Goal: Communication & Community: Connect with others

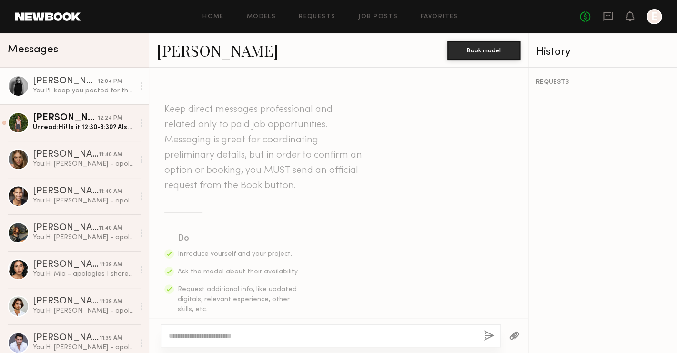
scroll to position [827, 0]
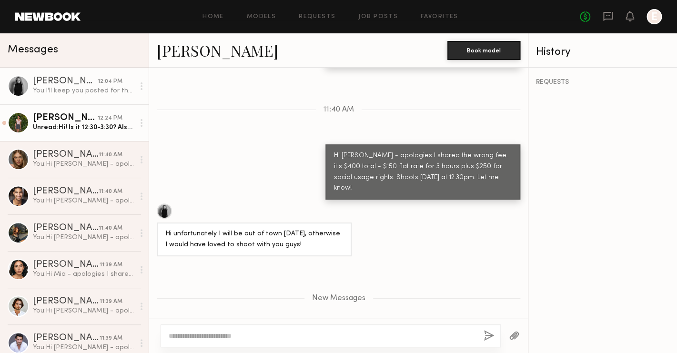
click at [69, 123] on div "[PERSON_NAME]" at bounding box center [65, 118] width 65 height 10
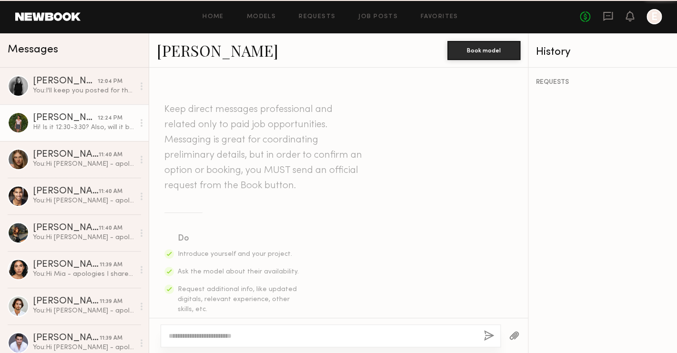
scroll to position [697, 0]
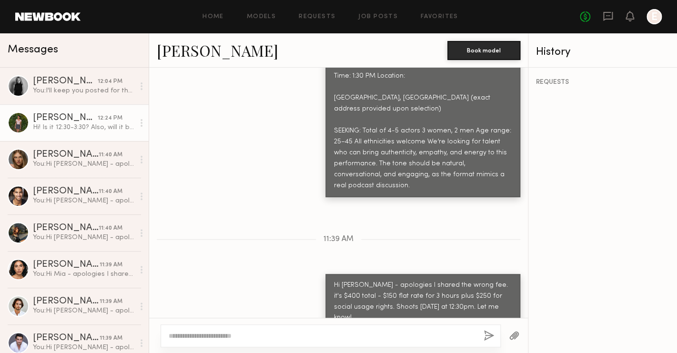
click at [248, 332] on textarea at bounding box center [322, 336] width 307 height 10
type textarea "**********"
click at [489, 340] on button "button" at bounding box center [489, 336] width 10 height 12
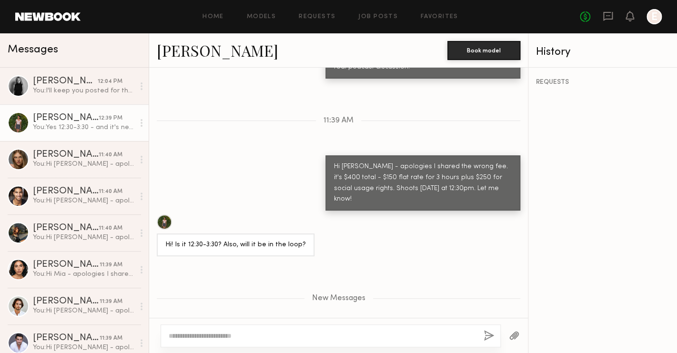
click at [484, 330] on button "button" at bounding box center [489, 336] width 10 height 12
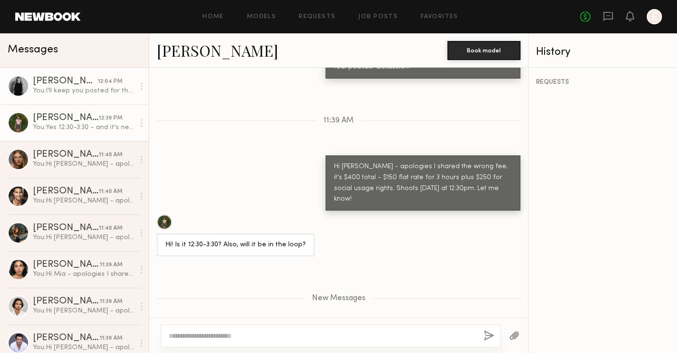
click at [92, 72] on link "Andrea B. 12:04 PM You: I'll keep you posted for the next one! Thank you!" at bounding box center [74, 86] width 149 height 37
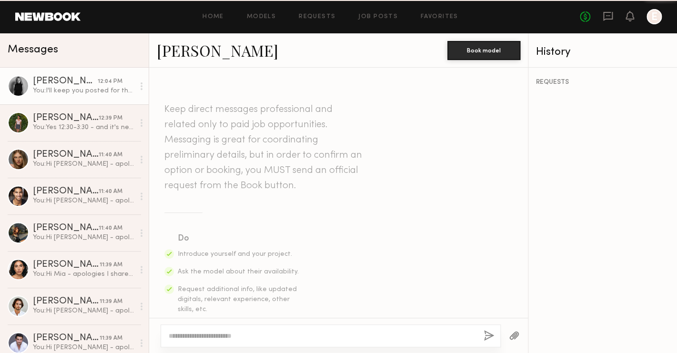
scroll to position [754, 0]
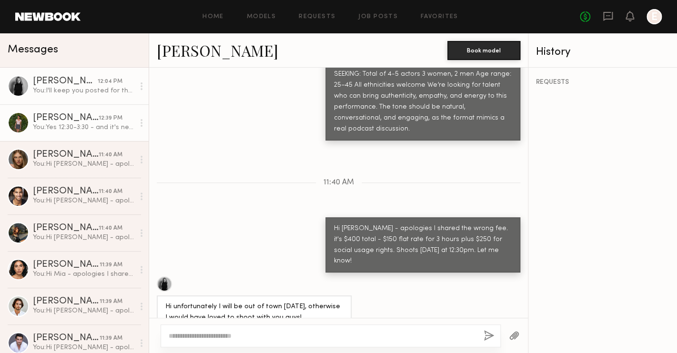
click at [62, 120] on div "[PERSON_NAME]" at bounding box center [66, 118] width 66 height 10
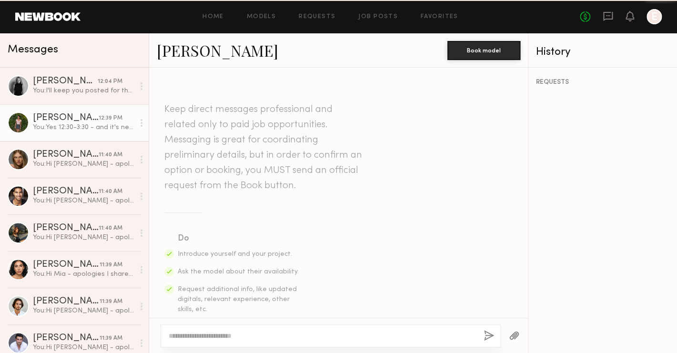
scroll to position [743, 0]
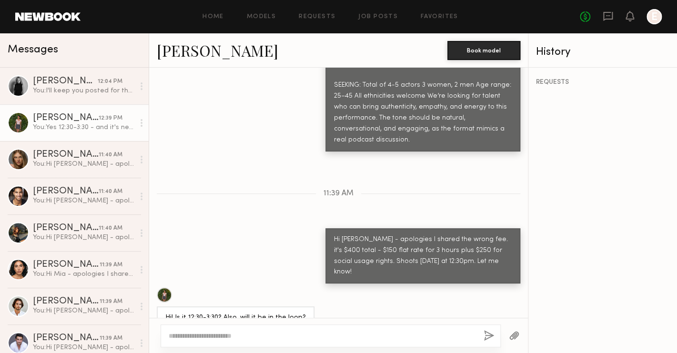
click at [163, 287] on div at bounding box center [164, 294] width 15 height 15
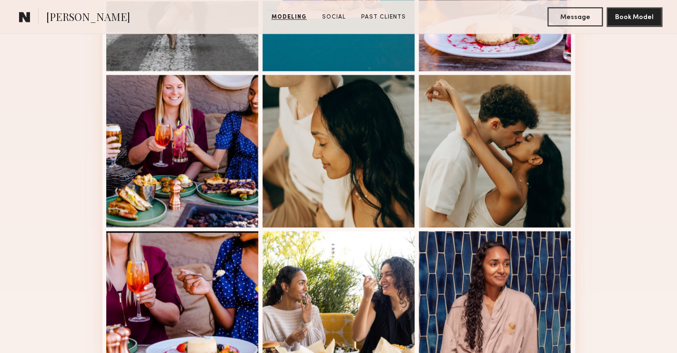
scroll to position [590, 0]
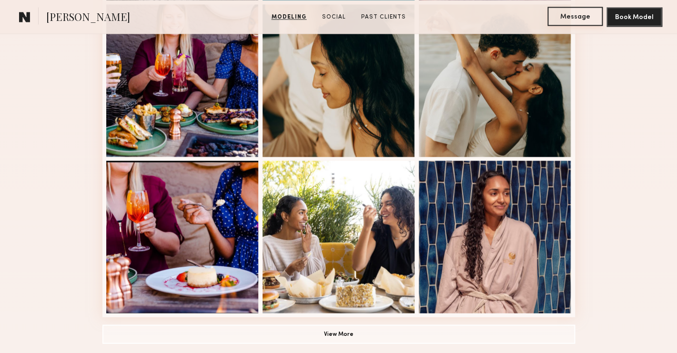
click at [573, 13] on button "Message" at bounding box center [574, 16] width 55 height 19
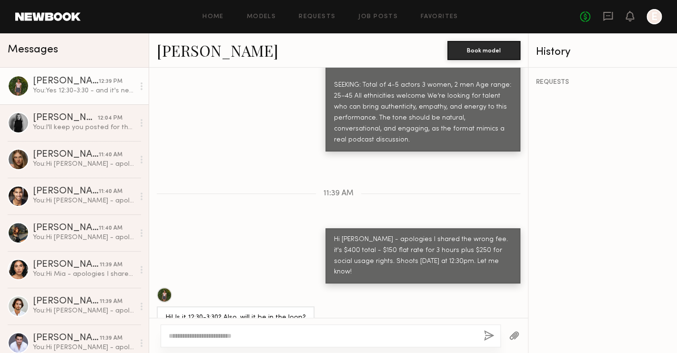
scroll to position [676, 0]
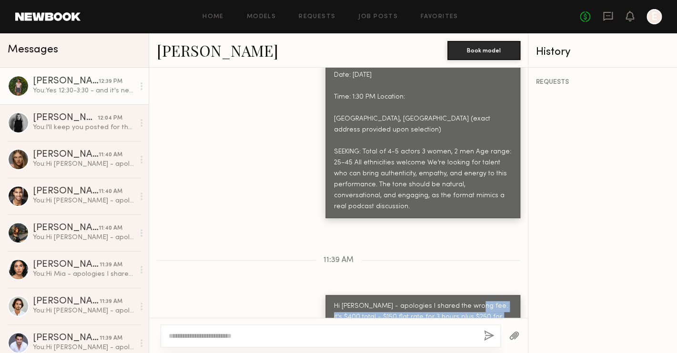
drag, startPoint x: 469, startPoint y: 272, endPoint x: 514, endPoint y: 282, distance: 47.0
click at [514, 295] on div "Hi [PERSON_NAME] - apologies I shared the wrong fee. it's $400 total - $150 fla…" at bounding box center [422, 323] width 195 height 56
copy div "it's $400 total - $150 flat rate for 3 hours plus $250 for social usage rights."
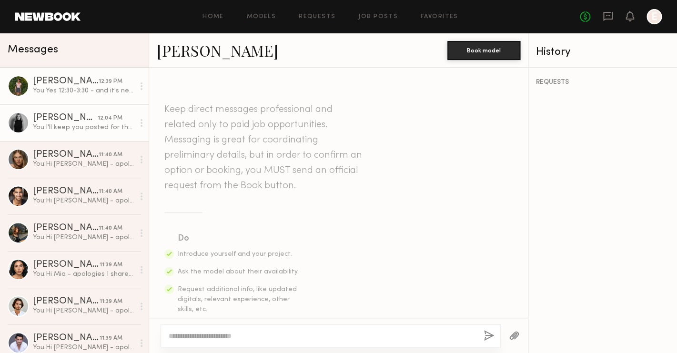
scroll to position [743, 0]
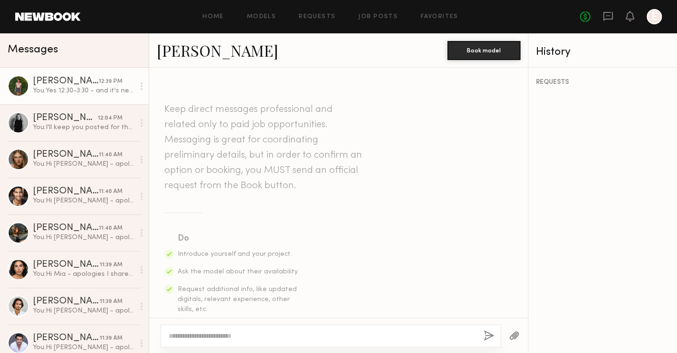
scroll to position [743, 0]
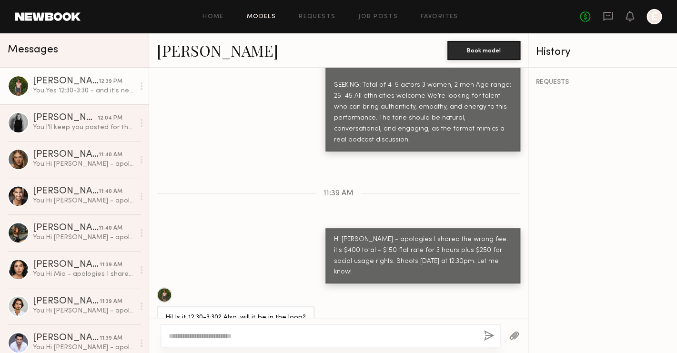
click at [263, 18] on link "Models" at bounding box center [261, 17] width 29 height 6
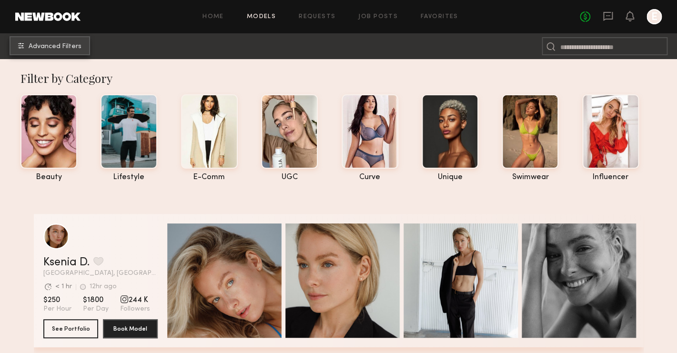
click at [65, 53] on button "Advanced Filters" at bounding box center [50, 45] width 81 height 19
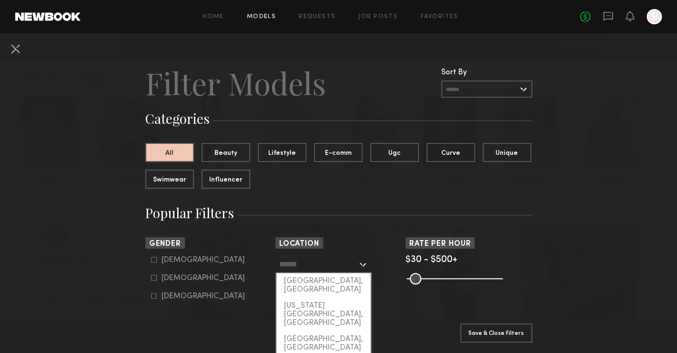
click at [313, 262] on input "text" at bounding box center [318, 264] width 78 height 16
type input "**********"
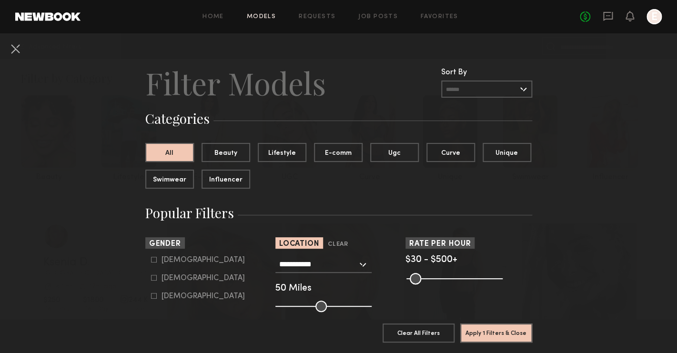
click at [168, 275] on div "Female" at bounding box center [202, 278] width 83 height 6
type input "**"
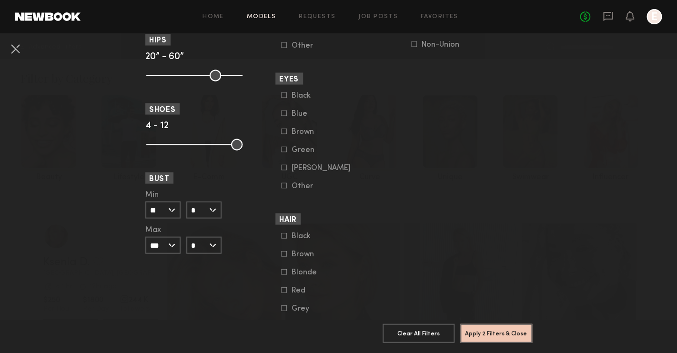
scroll to position [707, 0]
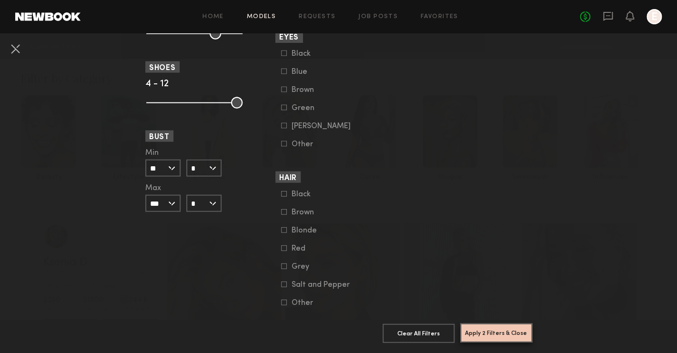
click at [479, 328] on button "Apply 2 Filters & Close" at bounding box center [496, 332] width 72 height 19
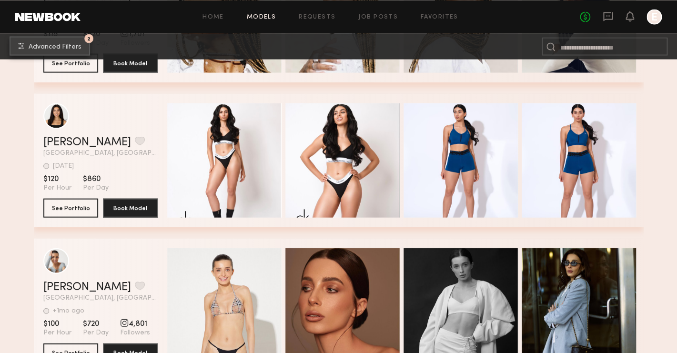
scroll to position [2013, 0]
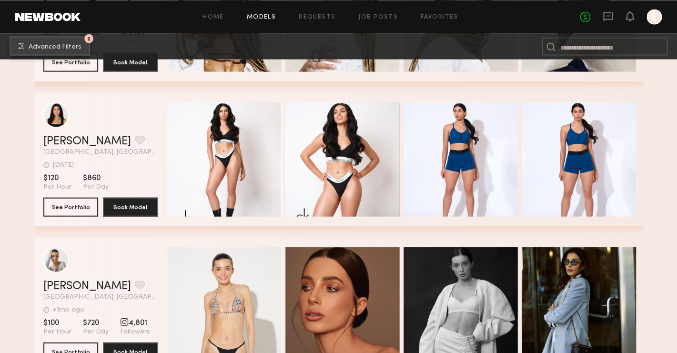
click at [74, 54] on button "2 Advanced Filters" at bounding box center [50, 45] width 81 height 19
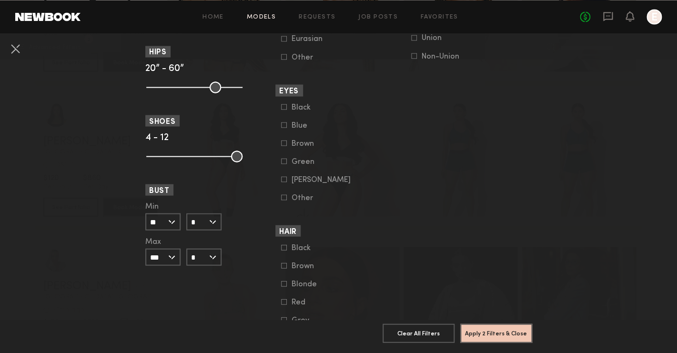
scroll to position [486, 0]
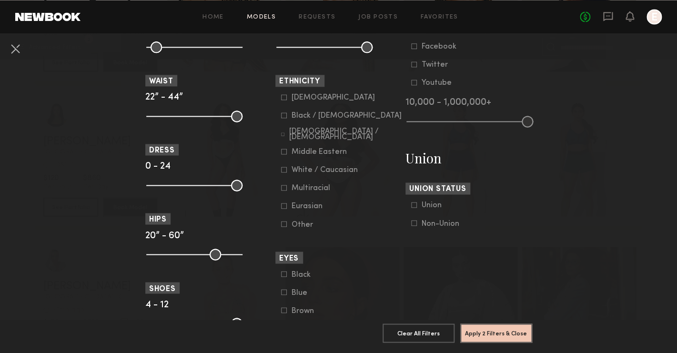
click at [442, 221] on div "Non-Union" at bounding box center [441, 224] width 38 height 6
click at [491, 339] on button "Apply 3 Filters & Close" at bounding box center [496, 332] width 72 height 19
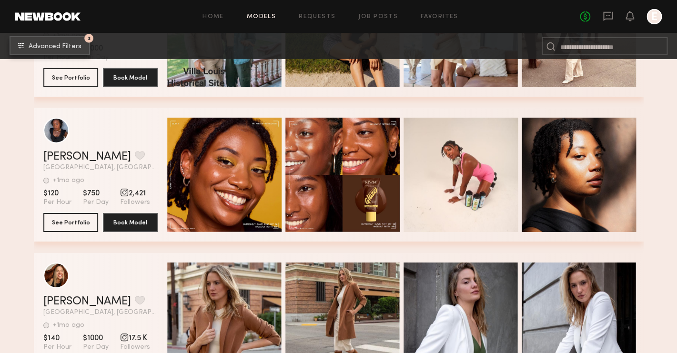
scroll to position [1129, 0]
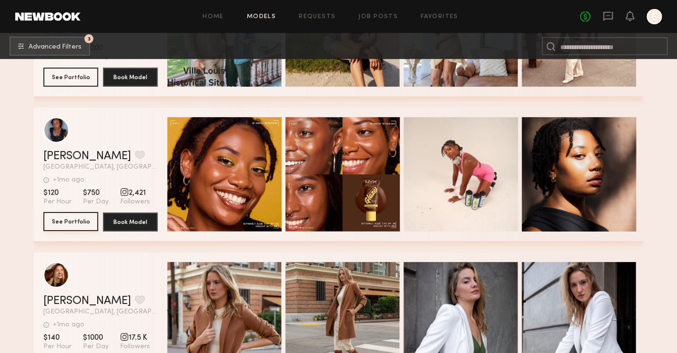
click at [78, 220] on button "See Portfolio" at bounding box center [70, 221] width 55 height 19
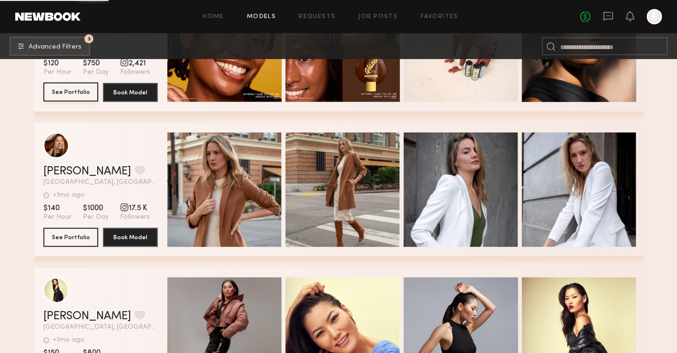
scroll to position [1269, 0]
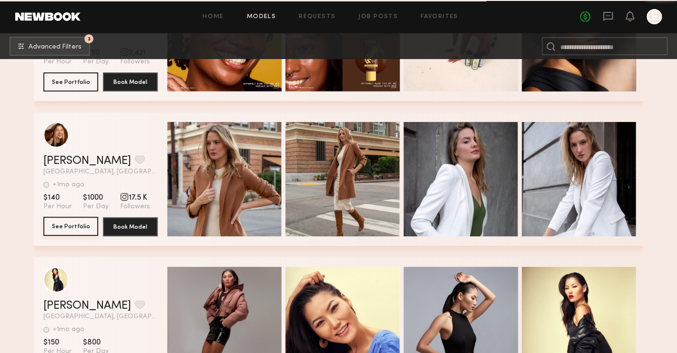
click at [82, 230] on button "See Portfolio" at bounding box center [70, 226] width 55 height 19
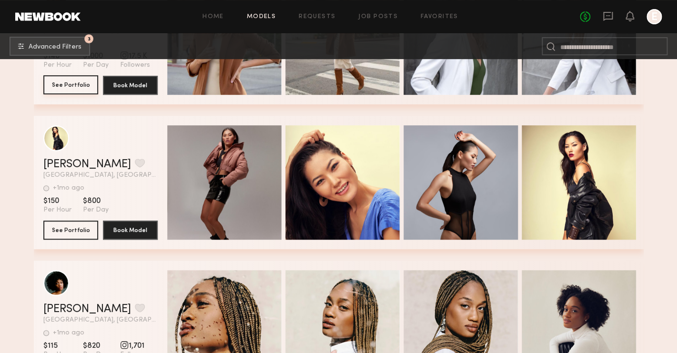
scroll to position [1411, 0]
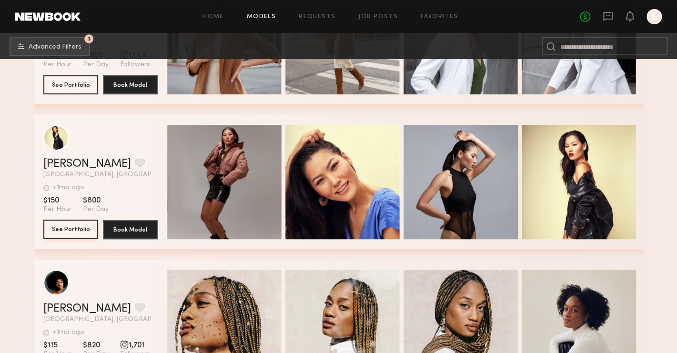
click at [68, 229] on button "See Portfolio" at bounding box center [70, 229] width 55 height 19
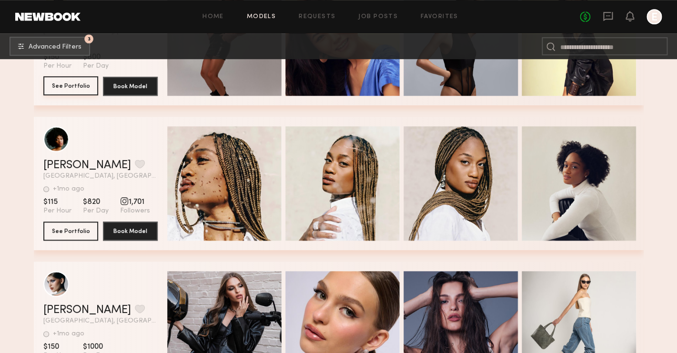
scroll to position [1555, 0]
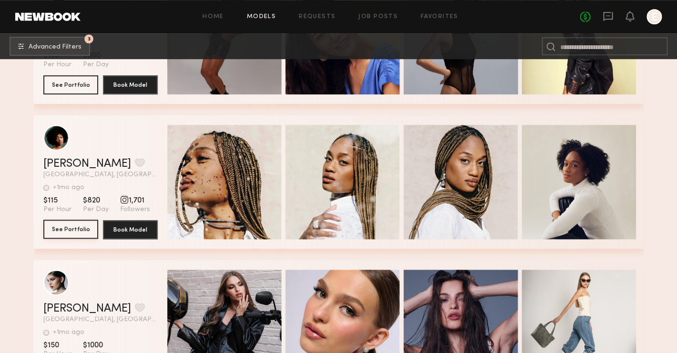
click at [71, 232] on button "See Portfolio" at bounding box center [70, 229] width 55 height 19
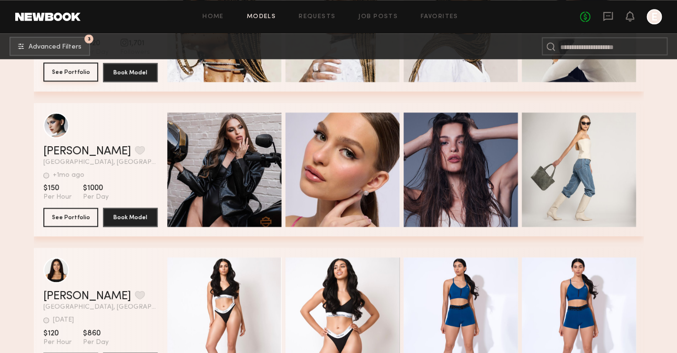
scroll to position [1713, 0]
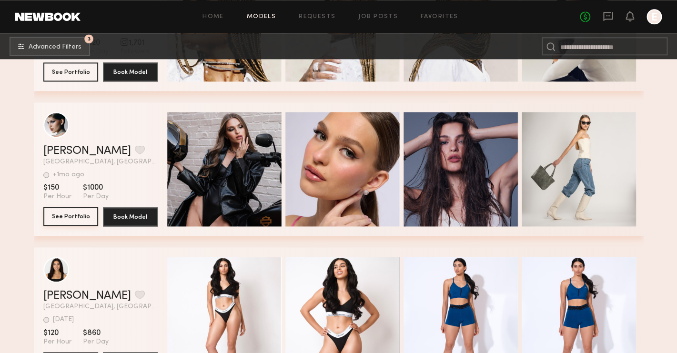
click at [74, 217] on button "See Portfolio" at bounding box center [70, 216] width 55 height 19
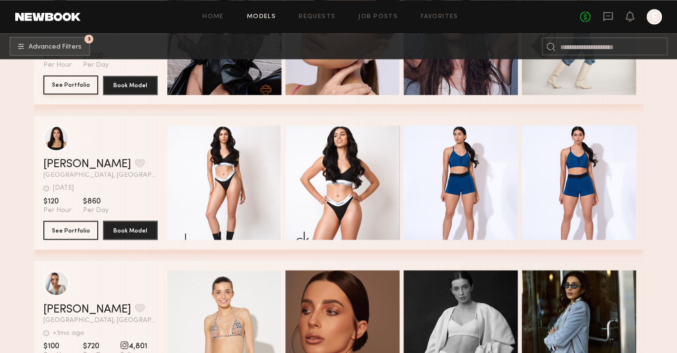
scroll to position [1845, 0]
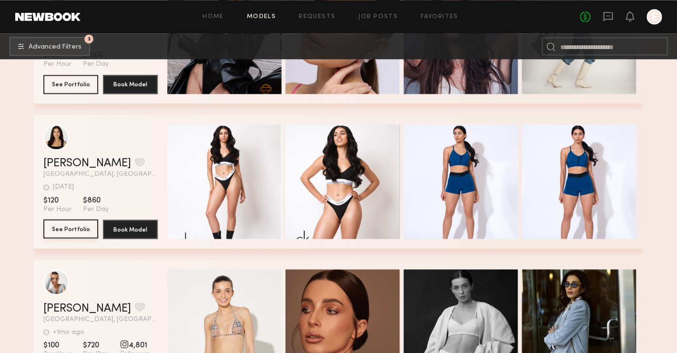
click at [87, 230] on button "See Portfolio" at bounding box center [70, 228] width 55 height 19
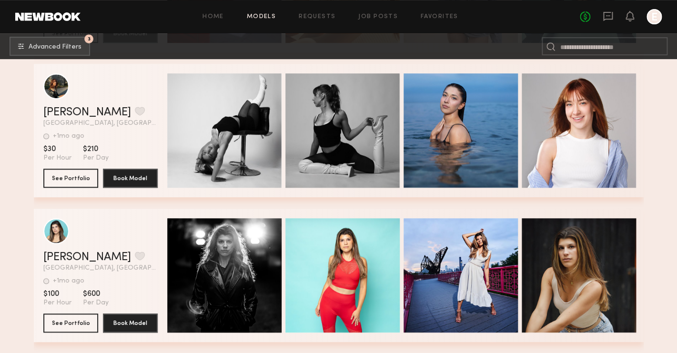
scroll to position [4215, 0]
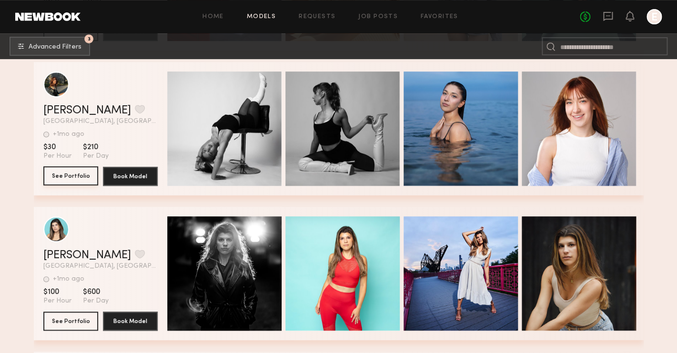
click at [63, 170] on button "See Portfolio" at bounding box center [70, 175] width 55 height 19
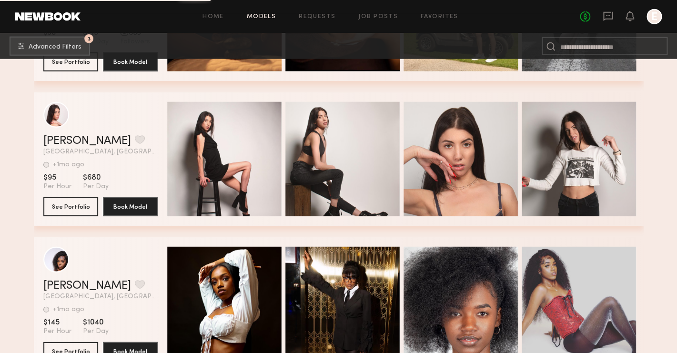
scroll to position [4908, 0]
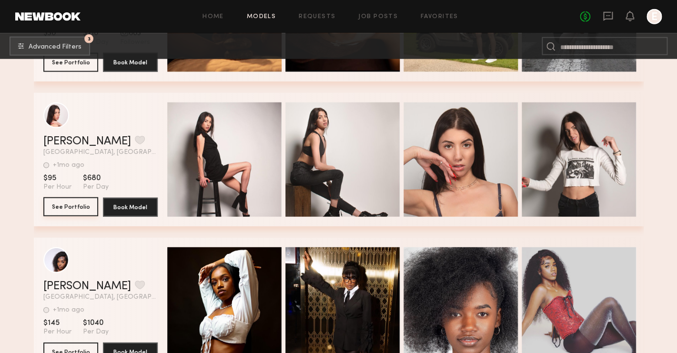
click at [78, 211] on button "See Portfolio" at bounding box center [70, 206] width 55 height 19
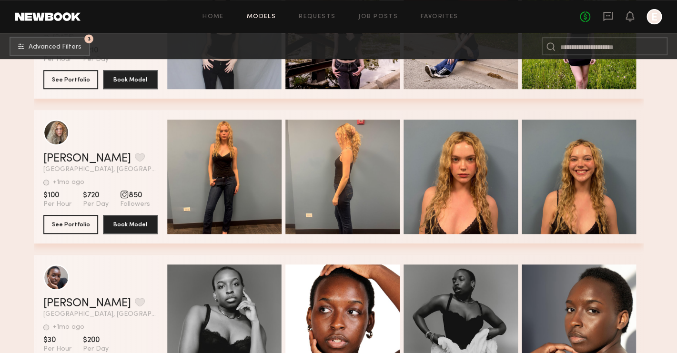
scroll to position [6922, 0]
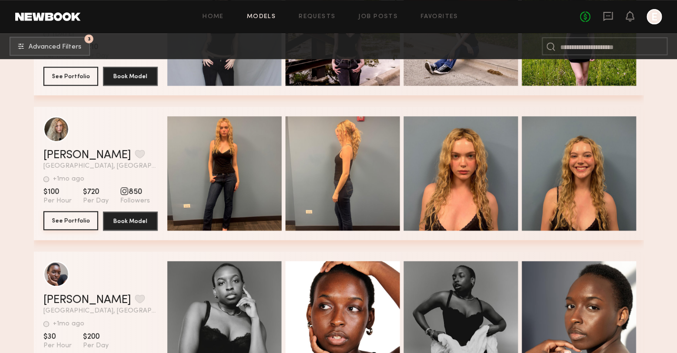
click at [67, 220] on button "See Portfolio" at bounding box center [70, 220] width 55 height 19
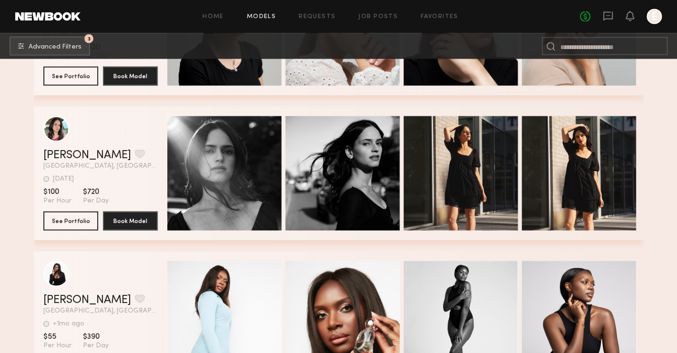
scroll to position [7518, 0]
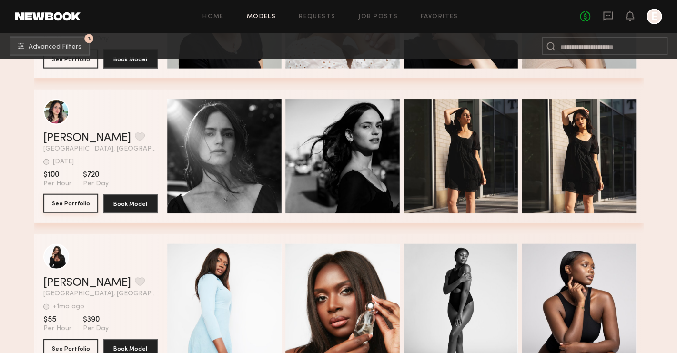
click at [79, 202] on button "See Portfolio" at bounding box center [70, 203] width 55 height 19
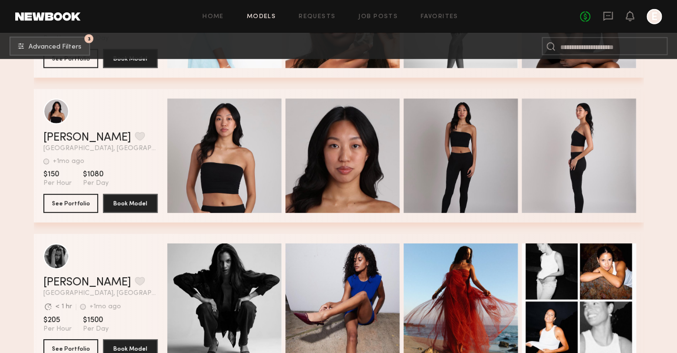
scroll to position [7809, 0]
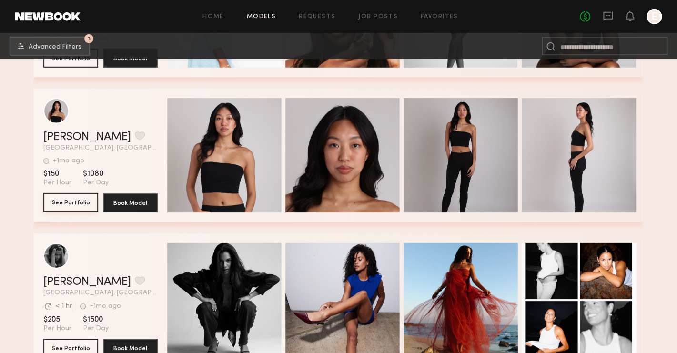
click at [79, 199] on button "See Portfolio" at bounding box center [70, 202] width 55 height 19
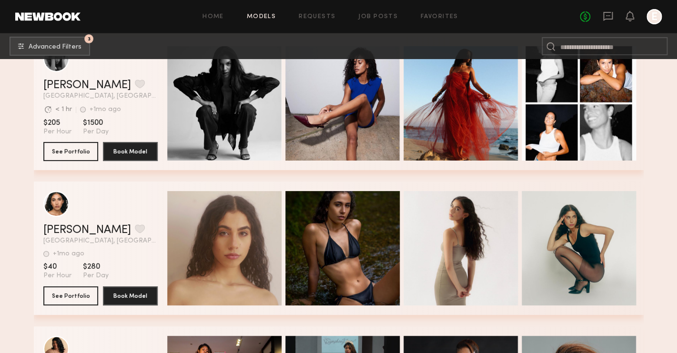
scroll to position [8019, 0]
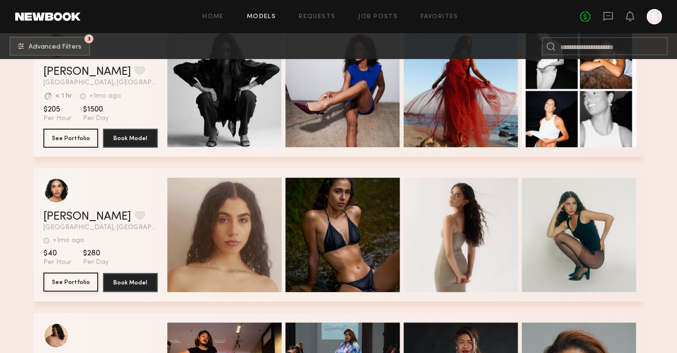
click at [74, 289] on button "See Portfolio" at bounding box center [70, 281] width 55 height 19
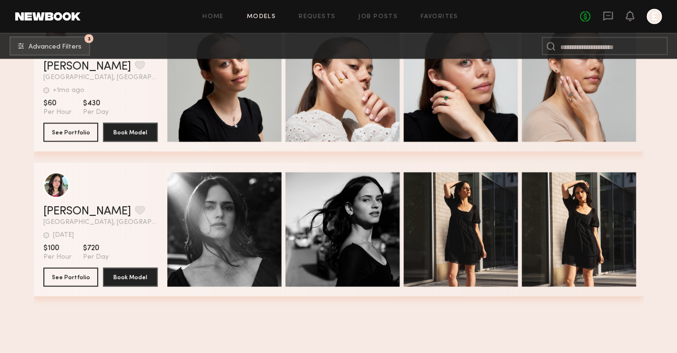
scroll to position [7056, 0]
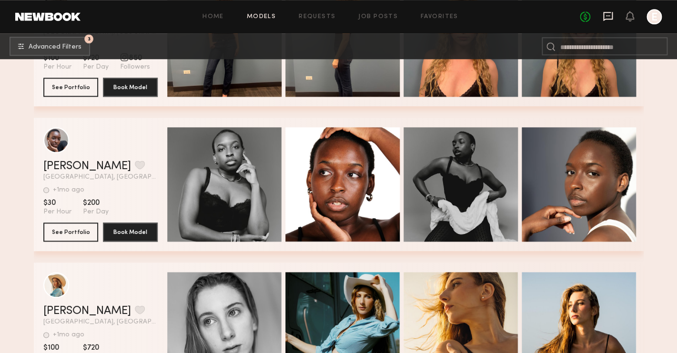
click at [612, 18] on icon at bounding box center [608, 16] width 10 height 9
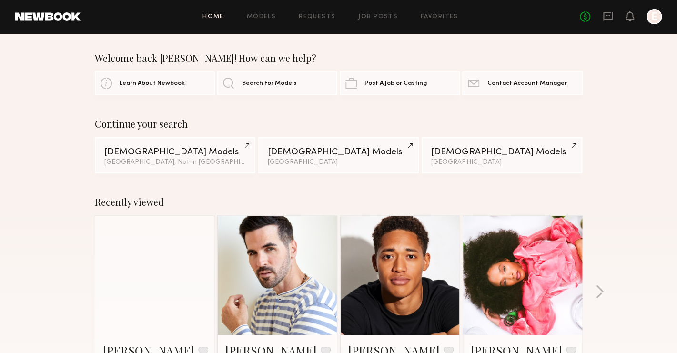
click at [651, 20] on div at bounding box center [653, 16] width 15 height 15
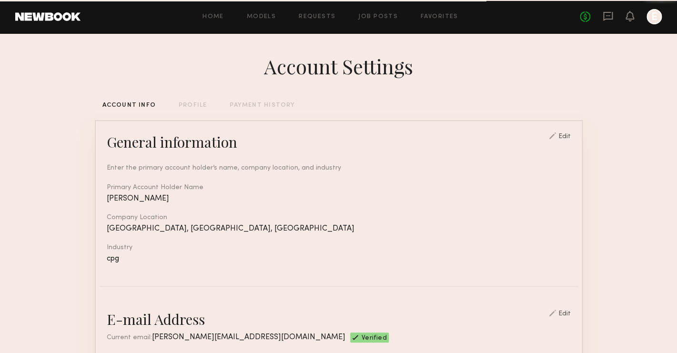
click at [602, 20] on div "No fees up to $5,000 E" at bounding box center [621, 16] width 82 height 15
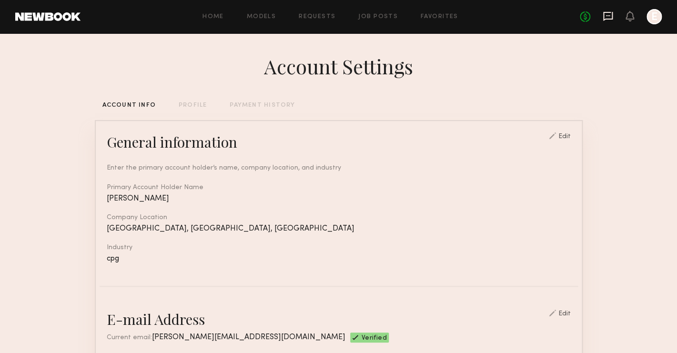
click at [604, 12] on icon at bounding box center [608, 16] width 10 height 9
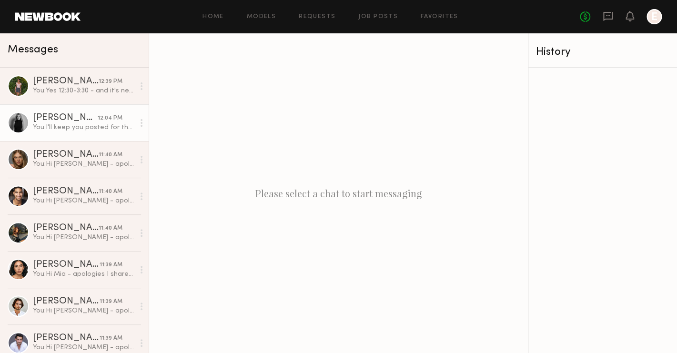
click at [71, 119] on div "[PERSON_NAME]" at bounding box center [65, 118] width 65 height 10
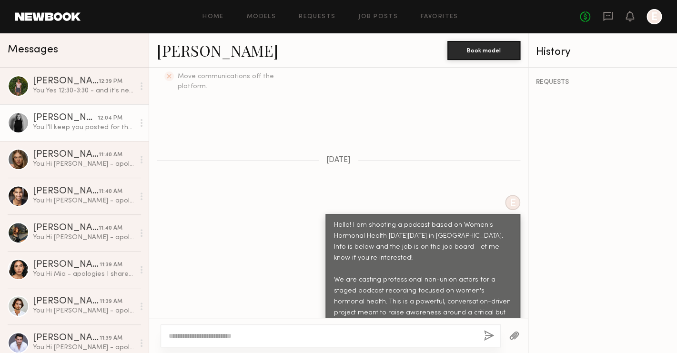
scroll to position [351, 0]
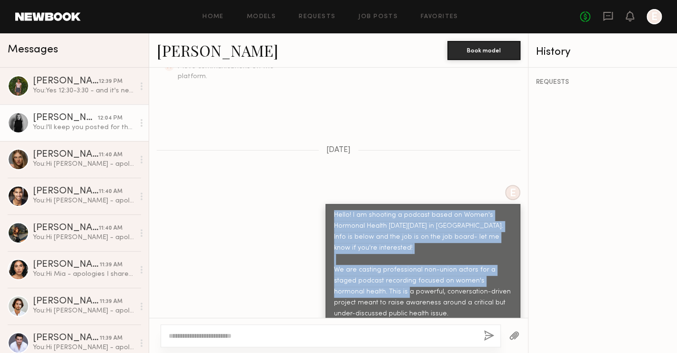
drag, startPoint x: 333, startPoint y: 188, endPoint x: 373, endPoint y: 268, distance: 89.1
click at [37, 134] on link "Andrea B. 12:04 PM You: I'll keep you posted for the next one! Thank you!" at bounding box center [74, 122] width 149 height 37
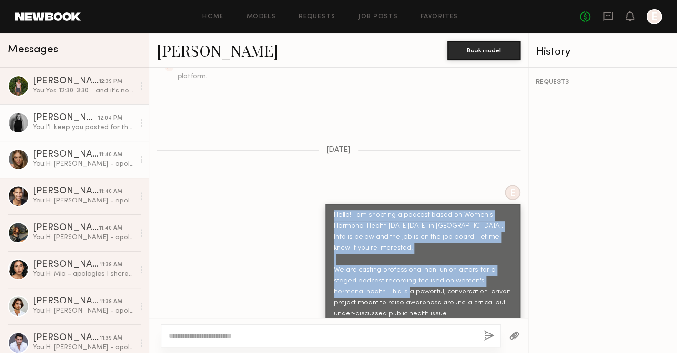
click at [37, 164] on div "You: Hi Aleksandra - apologies I shared the wrong fee. it's $400 total - $150 f…" at bounding box center [83, 164] width 101 height 9
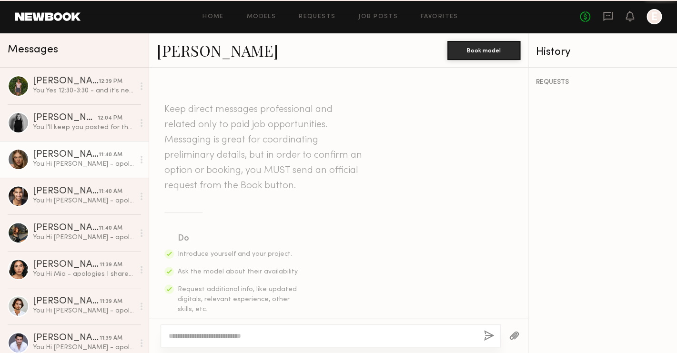
scroll to position [671, 0]
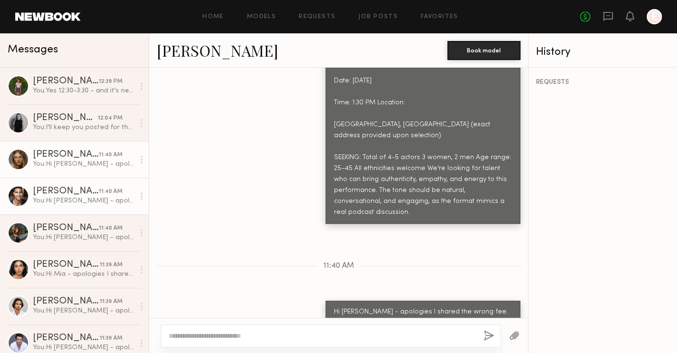
click at [71, 200] on div "You: Hi Adamm - apologies I shared the wrong fee. it's $400 total - $150 flat r…" at bounding box center [83, 200] width 101 height 9
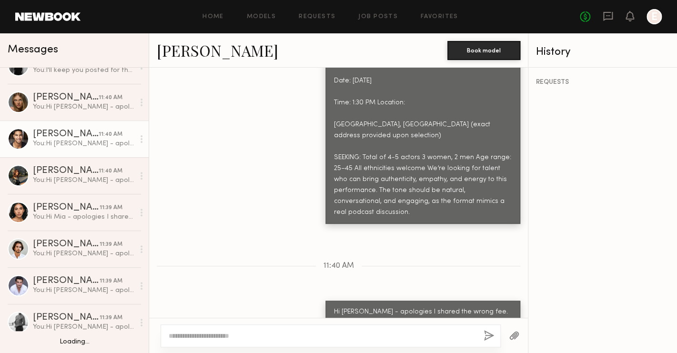
scroll to position [63, 0]
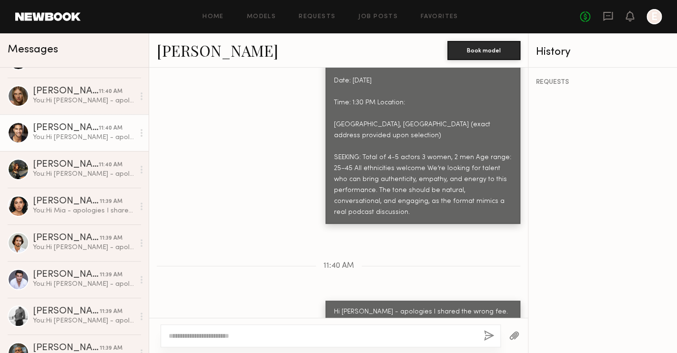
click at [71, 200] on div "[PERSON_NAME]" at bounding box center [66, 202] width 67 height 10
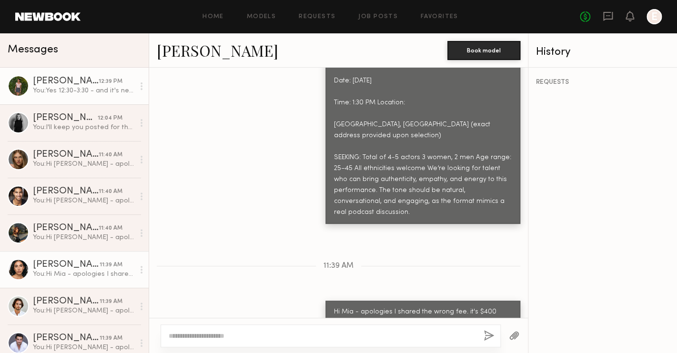
click at [76, 100] on link "Sarika S. 12:39 PM You: Yes 12:30-3:30 - and it's near Wrigley!" at bounding box center [74, 86] width 149 height 37
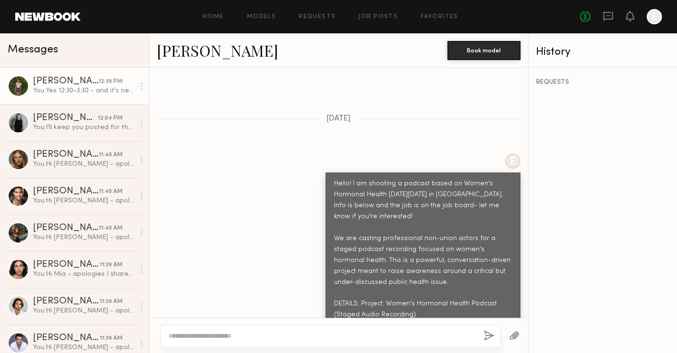
scroll to position [374, 0]
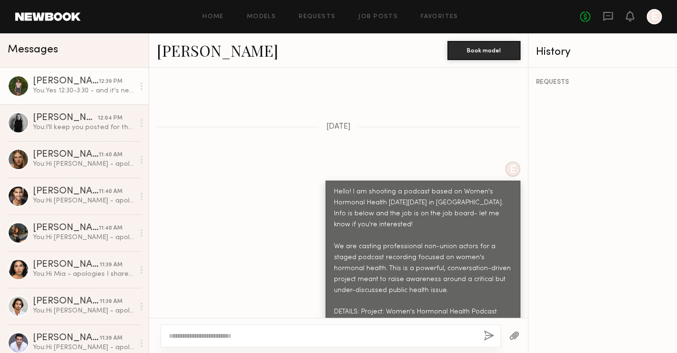
click at [336, 187] on div "Hello! I am shooting a podcast based on Women's Hormonal Health next Friday 10/…" at bounding box center [423, 351] width 178 height 328
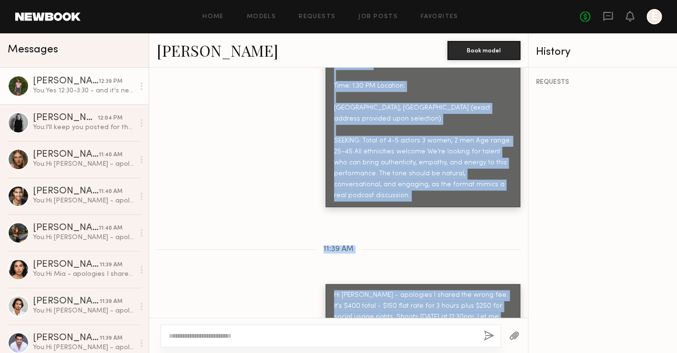
scroll to position [743, 0]
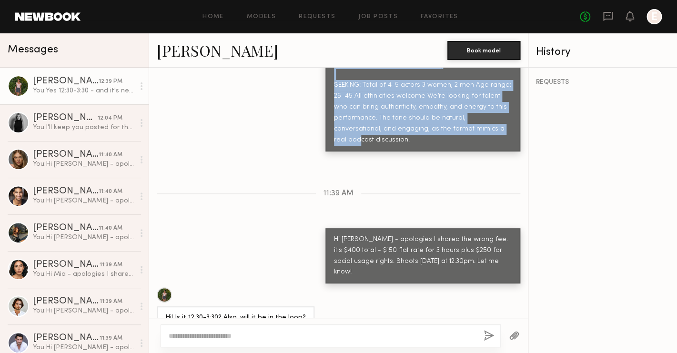
drag, startPoint x: 335, startPoint y: 165, endPoint x: 389, endPoint y: 107, distance: 79.2
copy div "Hello! I am shooting a podcast based on Women's Hormonal Health next Friday 10/…"
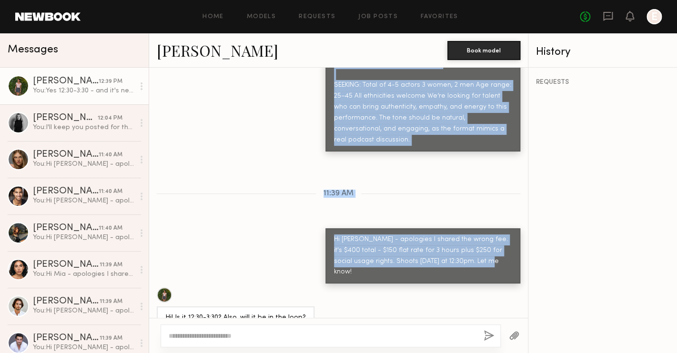
click at [457, 234] on div "Hi Sarika - apologies I shared the wrong fee. it's $400 total - $150 flat rate …" at bounding box center [423, 256] width 178 height 44
copy div "Hello! I am shooting a podcast based on Women's Hormonal Health next Friday 10/…"
click at [422, 234] on div "Hi Sarika - apologies I shared the wrong fee. it's $400 total - $150 flat rate …" at bounding box center [423, 256] width 178 height 44
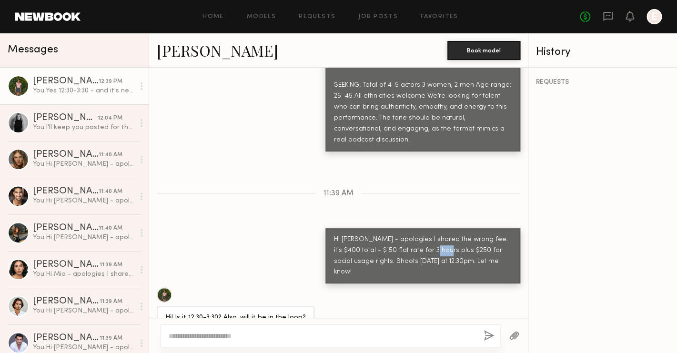
click at [422, 234] on div "Hi Sarika - apologies I shared the wrong fee. it's $400 total - $150 flat rate …" at bounding box center [423, 256] width 178 height 44
click at [236, 339] on textarea at bounding box center [322, 336] width 307 height 10
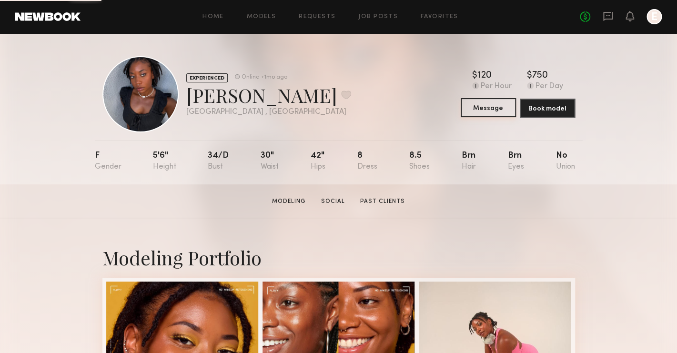
click at [502, 102] on button "Message" at bounding box center [488, 107] width 55 height 19
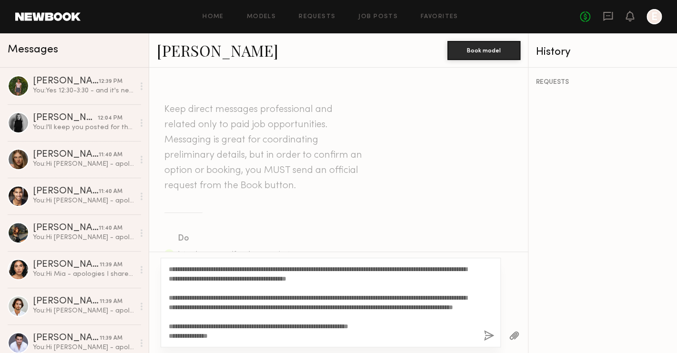
click at [183, 270] on textarea "**********" at bounding box center [322, 302] width 307 height 76
type textarea "**********"
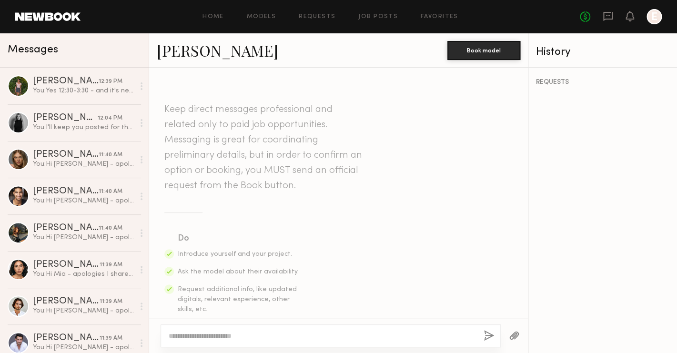
paste textarea "**********"
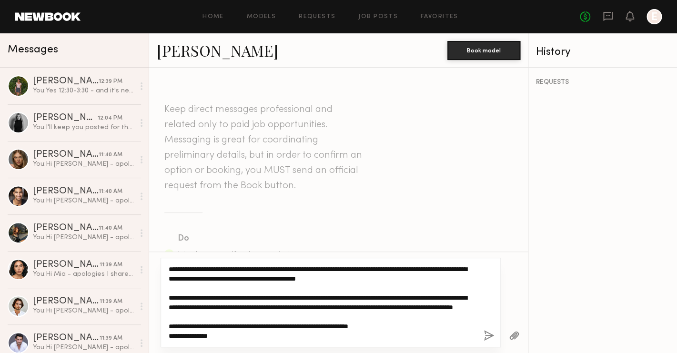
scroll to position [124, 0]
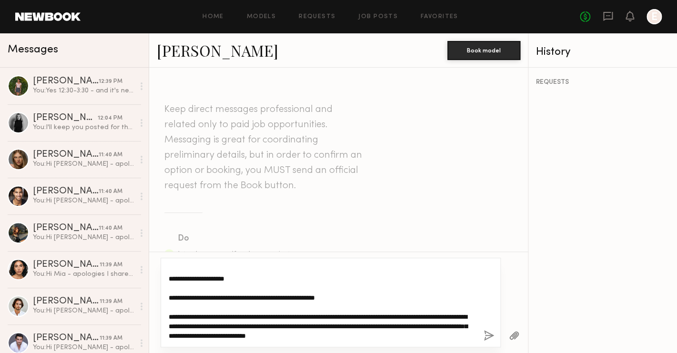
click at [219, 315] on textarea "**********" at bounding box center [322, 302] width 307 height 76
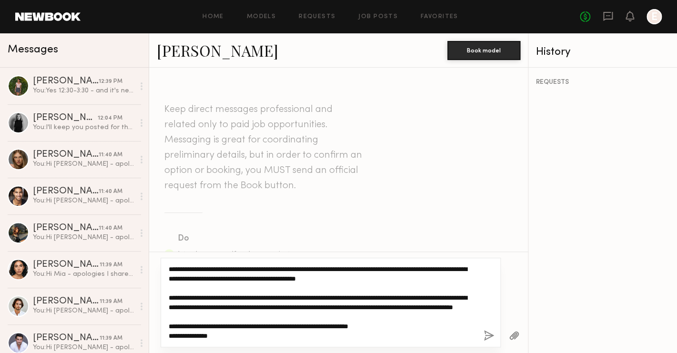
type textarea "**********"
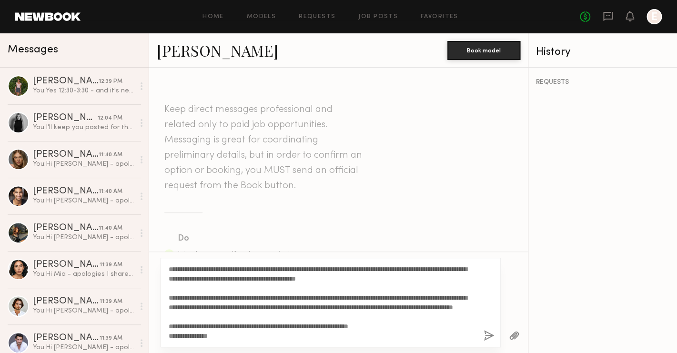
click at [490, 335] on button "button" at bounding box center [489, 336] width 10 height 12
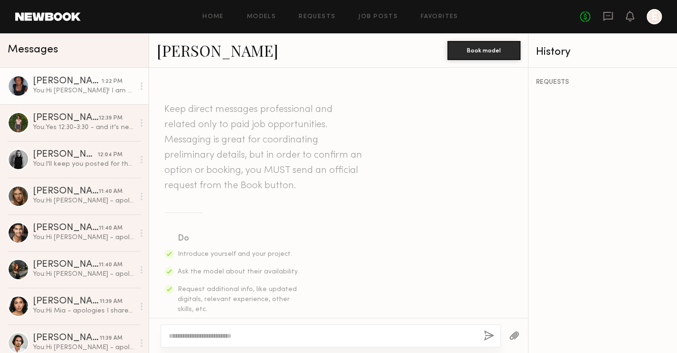
scroll to position [571, 0]
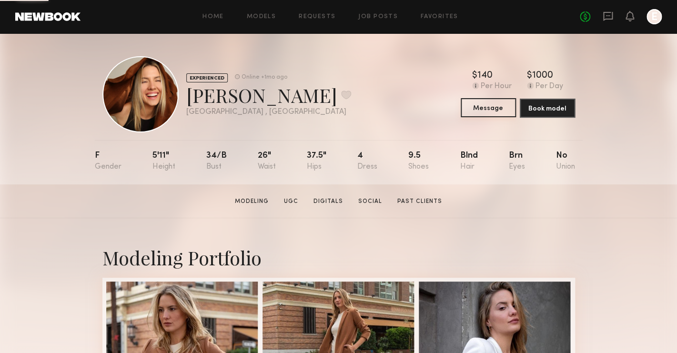
click at [498, 105] on button "Message" at bounding box center [488, 107] width 55 height 19
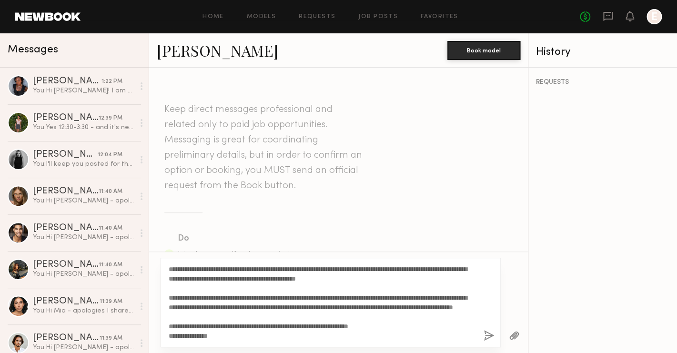
click at [190, 269] on textarea "**********" at bounding box center [322, 302] width 307 height 76
type textarea "**********"
click at [492, 337] on button "button" at bounding box center [489, 336] width 10 height 12
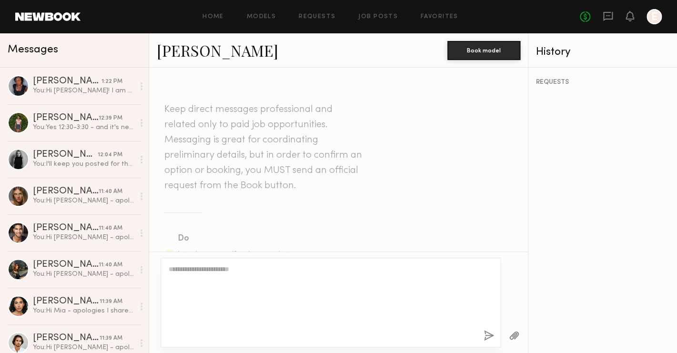
scroll to position [571, 0]
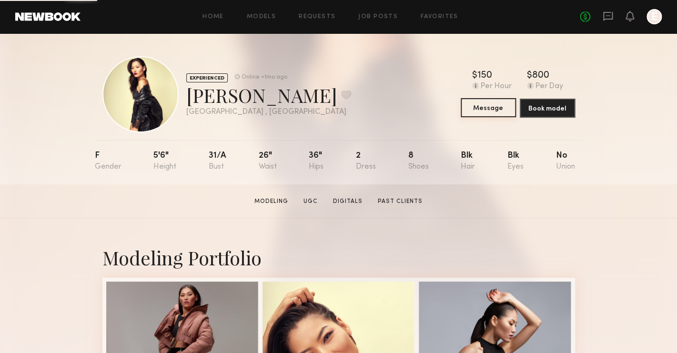
click at [494, 107] on button "Message" at bounding box center [488, 107] width 55 height 19
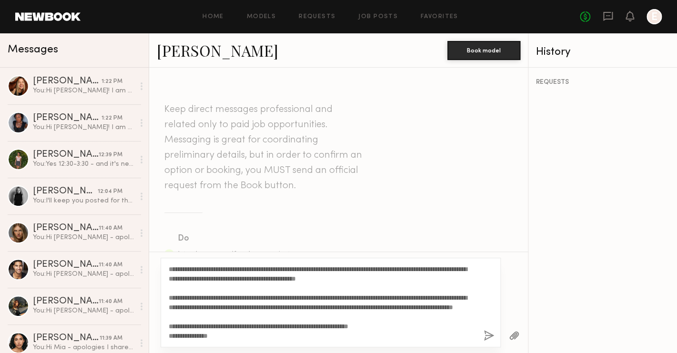
click at [188, 264] on textarea "**********" at bounding box center [322, 302] width 307 height 76
type textarea "**********"
click at [489, 335] on button "button" at bounding box center [489, 336] width 10 height 12
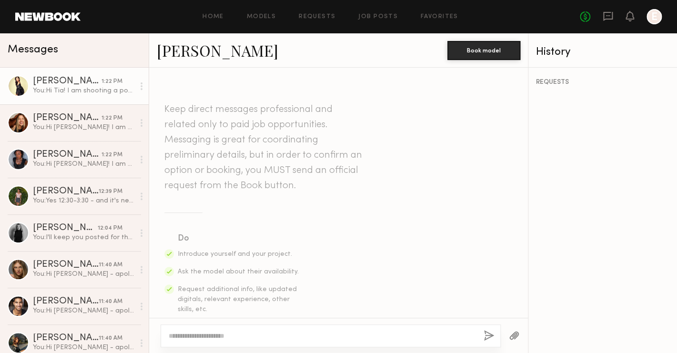
scroll to position [571, 0]
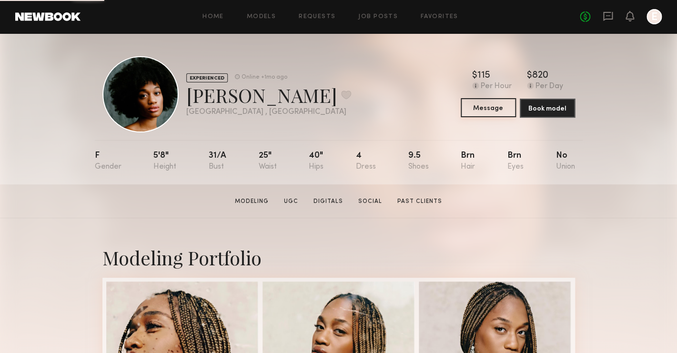
click at [506, 106] on button "Message" at bounding box center [488, 107] width 55 height 19
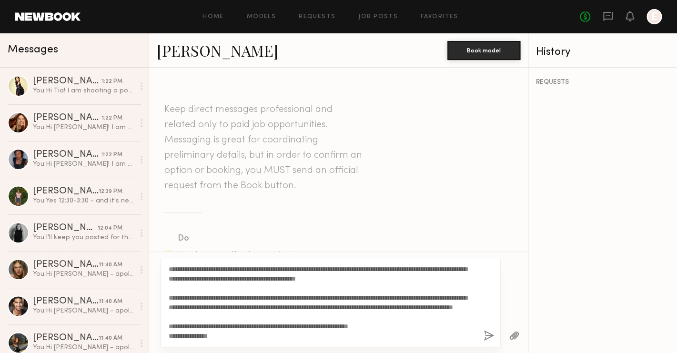
click at [184, 272] on textarea "**********" at bounding box center [322, 302] width 307 height 76
type textarea "**********"
click at [485, 337] on button "button" at bounding box center [489, 336] width 10 height 12
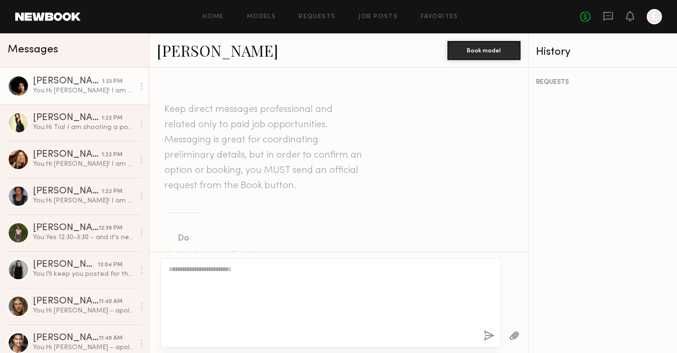
scroll to position [571, 0]
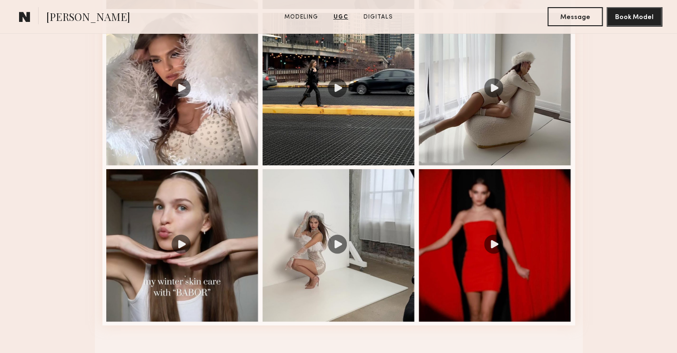
scroll to position [1337, 0]
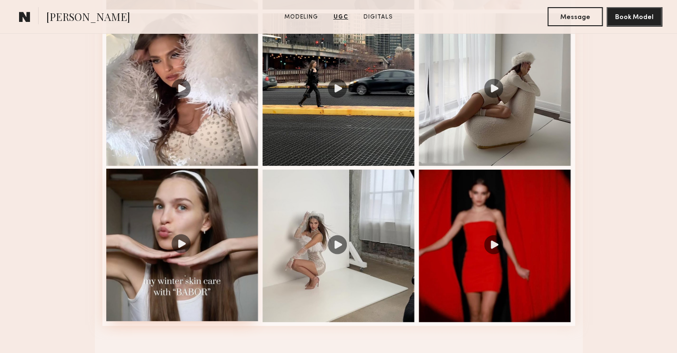
click at [194, 253] on div at bounding box center [182, 245] width 152 height 152
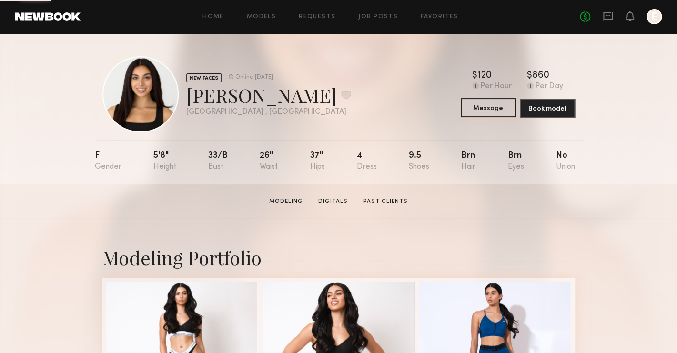
click at [498, 109] on button "Message" at bounding box center [488, 107] width 55 height 19
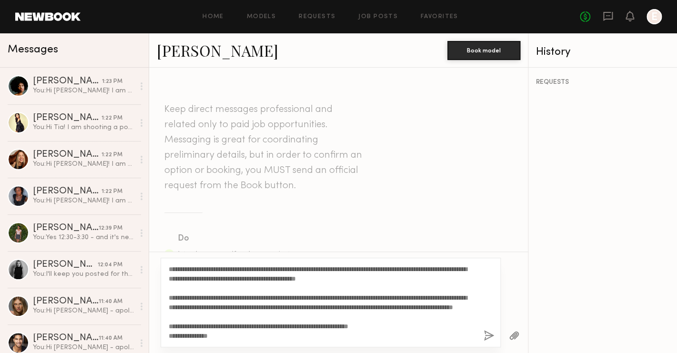
click at [186, 270] on textarea "**********" at bounding box center [322, 302] width 307 height 76
click at [186, 271] on textarea "**********" at bounding box center [322, 302] width 307 height 76
type textarea "**********"
click at [487, 336] on button "button" at bounding box center [489, 336] width 10 height 12
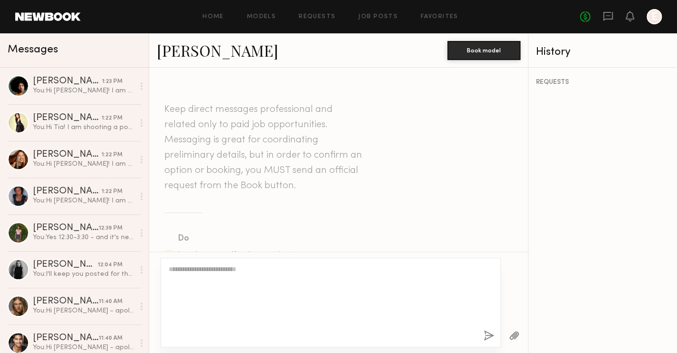
scroll to position [560, 0]
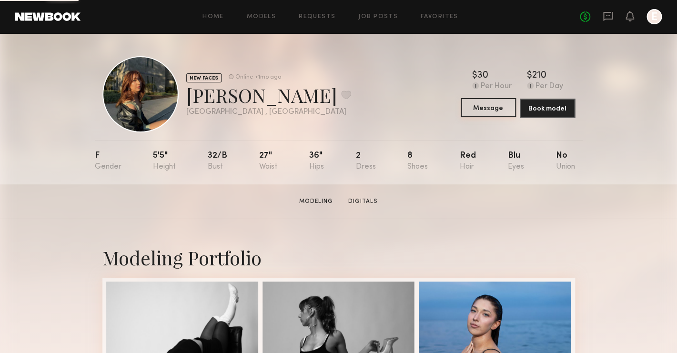
click at [487, 103] on button "Message" at bounding box center [488, 107] width 55 height 19
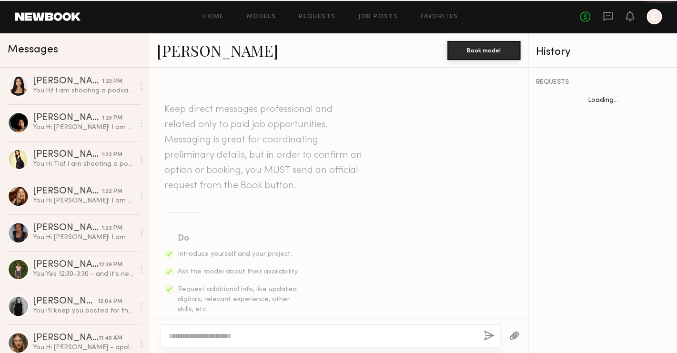
scroll to position [671, 0]
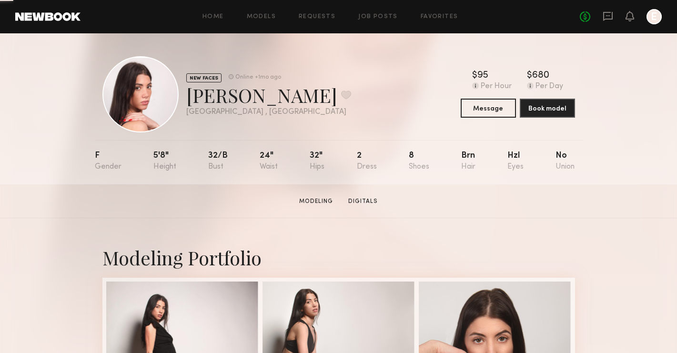
click at [495, 112] on button "Message" at bounding box center [488, 108] width 55 height 19
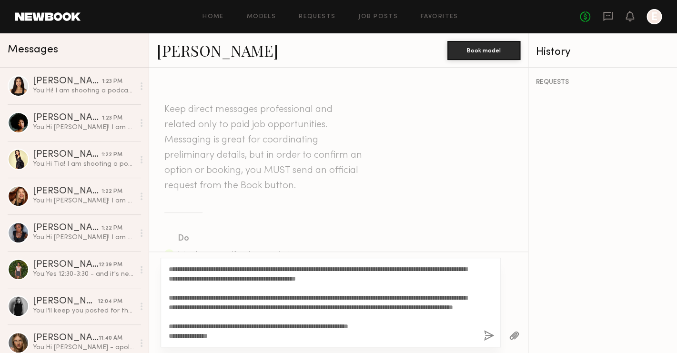
click at [186, 271] on textarea "**********" at bounding box center [322, 302] width 307 height 76
type textarea "**********"
click at [490, 339] on button "button" at bounding box center [489, 336] width 10 height 12
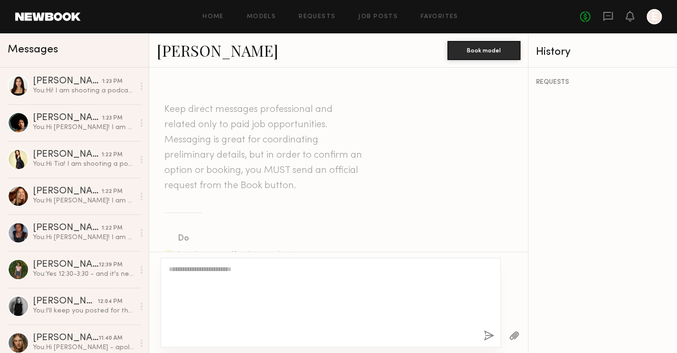
scroll to position [571, 0]
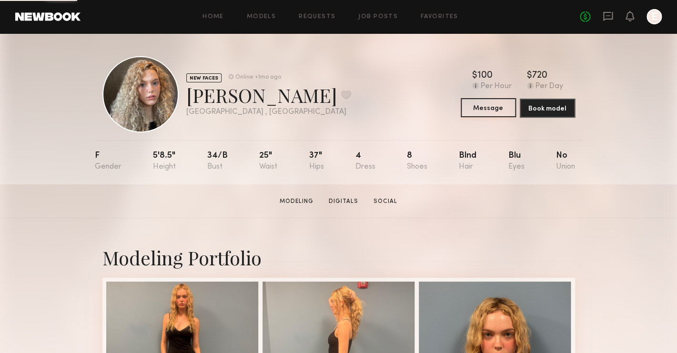
click at [497, 111] on button "Message" at bounding box center [488, 107] width 55 height 19
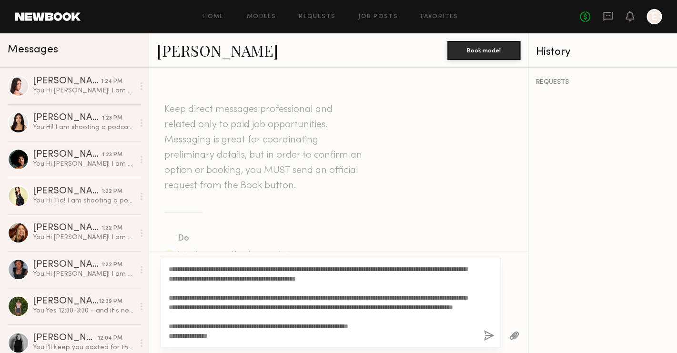
click at [183, 269] on textarea "**********" at bounding box center [322, 302] width 307 height 76
type textarea "**********"
click at [488, 340] on button "button" at bounding box center [489, 336] width 10 height 12
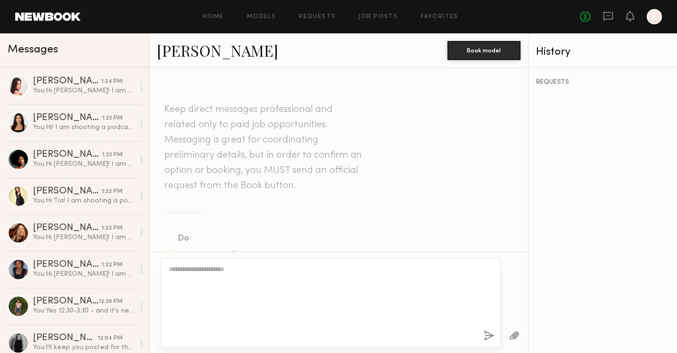
scroll to position [571, 0]
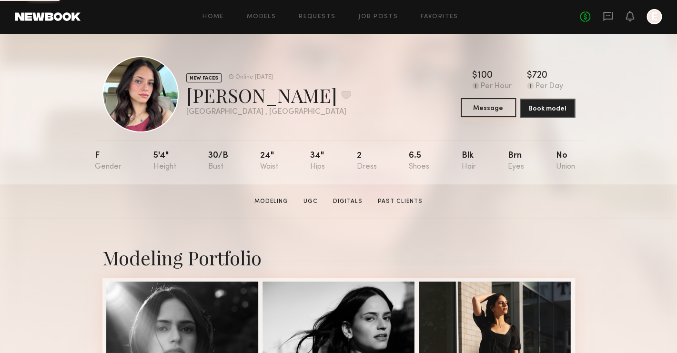
click at [487, 108] on button "Message" at bounding box center [488, 107] width 55 height 19
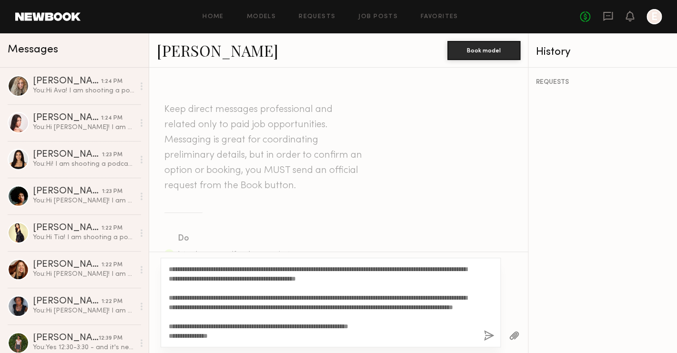
click at [183, 271] on textarea "**********" at bounding box center [322, 302] width 307 height 76
click at [183, 272] on textarea "**********" at bounding box center [322, 302] width 307 height 76
click at [475, 333] on textarea "**********" at bounding box center [322, 302] width 307 height 76
type textarea "**********"
click at [484, 337] on button "button" at bounding box center [489, 336] width 10 height 12
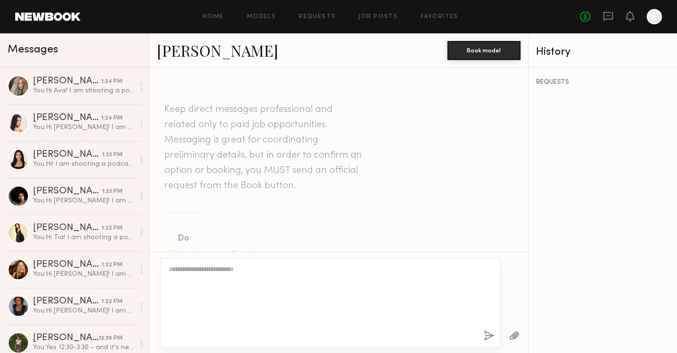
scroll to position [560, 0]
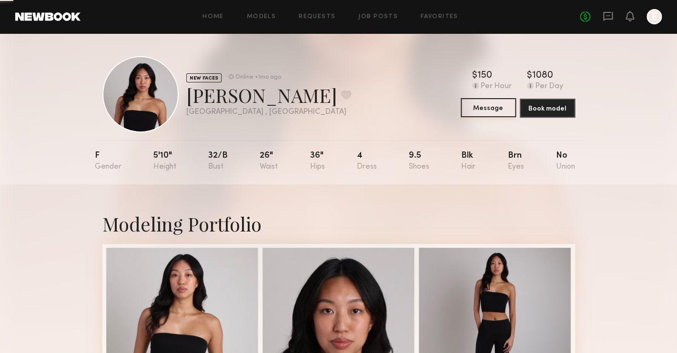
click at [503, 113] on button "Message" at bounding box center [488, 107] width 55 height 19
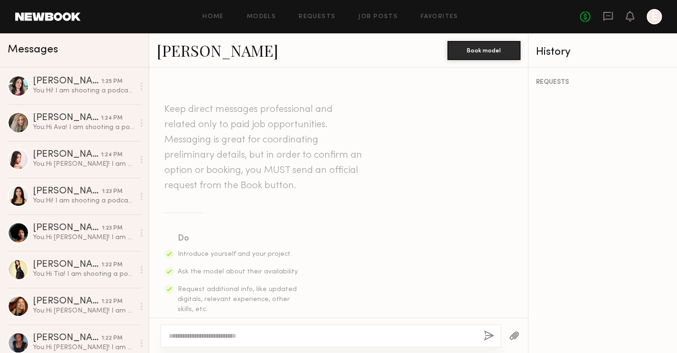
click at [282, 324] on div at bounding box center [331, 335] width 340 height 23
click at [276, 338] on textarea at bounding box center [322, 336] width 307 height 10
paste textarea "**********"
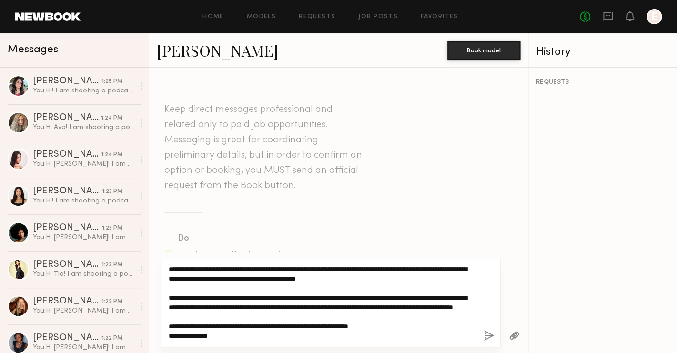
click at [185, 272] on textarea "**********" at bounding box center [322, 302] width 307 height 76
type textarea "**********"
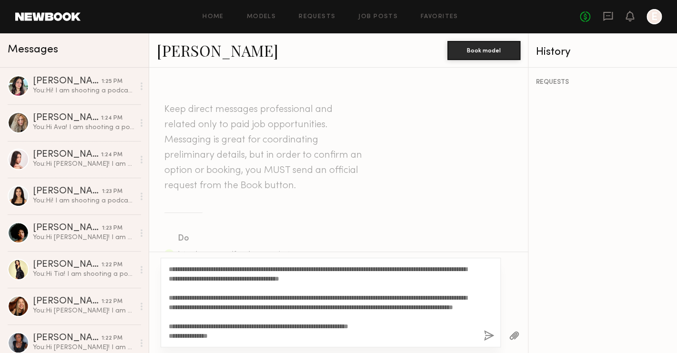
click at [489, 331] on button "button" at bounding box center [489, 336] width 10 height 12
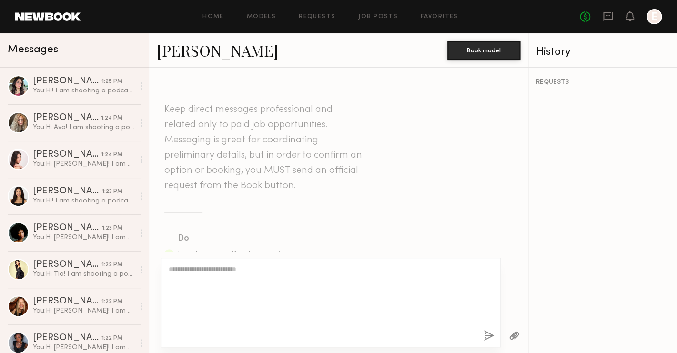
scroll to position [560, 0]
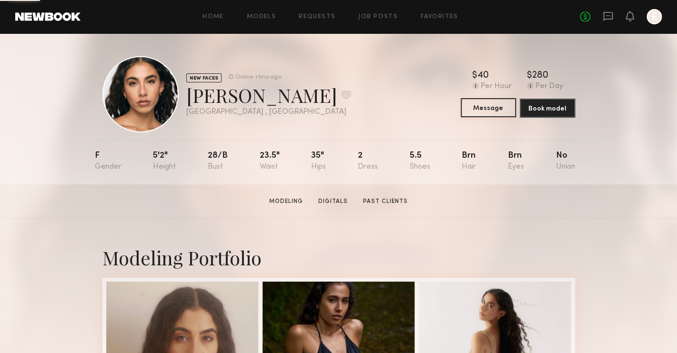
click at [486, 108] on button "Message" at bounding box center [488, 107] width 55 height 19
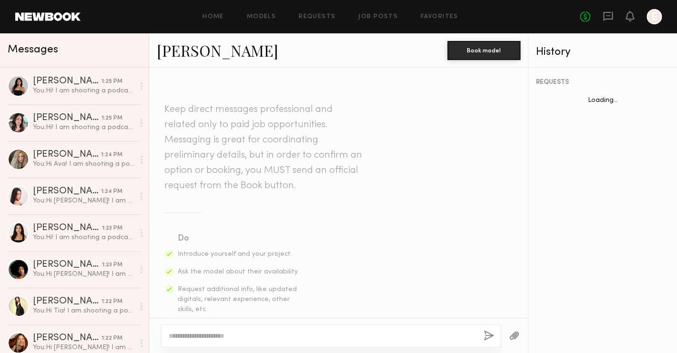
scroll to position [671, 0]
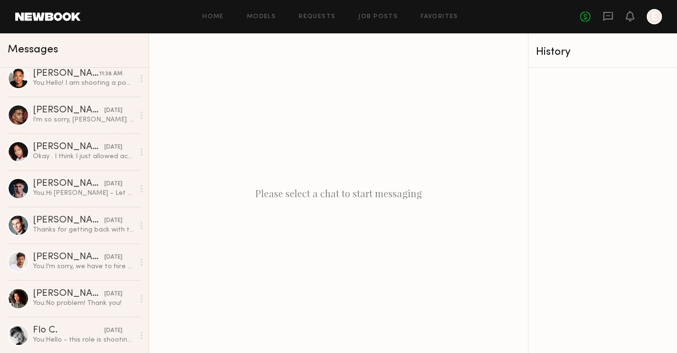
scroll to position [742, 0]
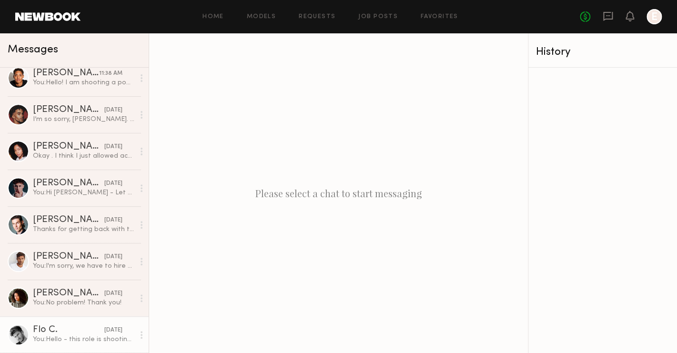
click at [45, 335] on div "You: Hello - this role is shooting in [GEOGRAPHIC_DATA] [DATE]. Are you plannin…" at bounding box center [83, 339] width 101 height 9
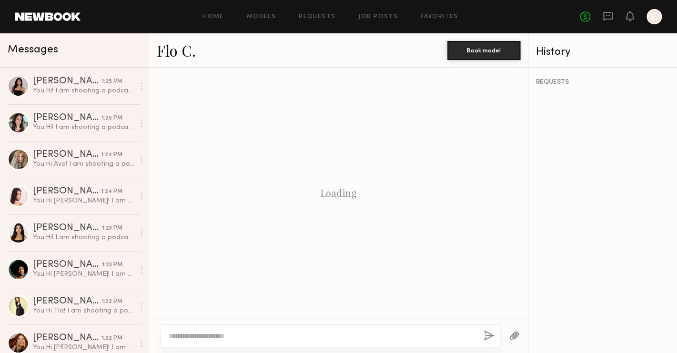
scroll to position [254, 0]
